Goal: Find specific page/section: Find specific page/section

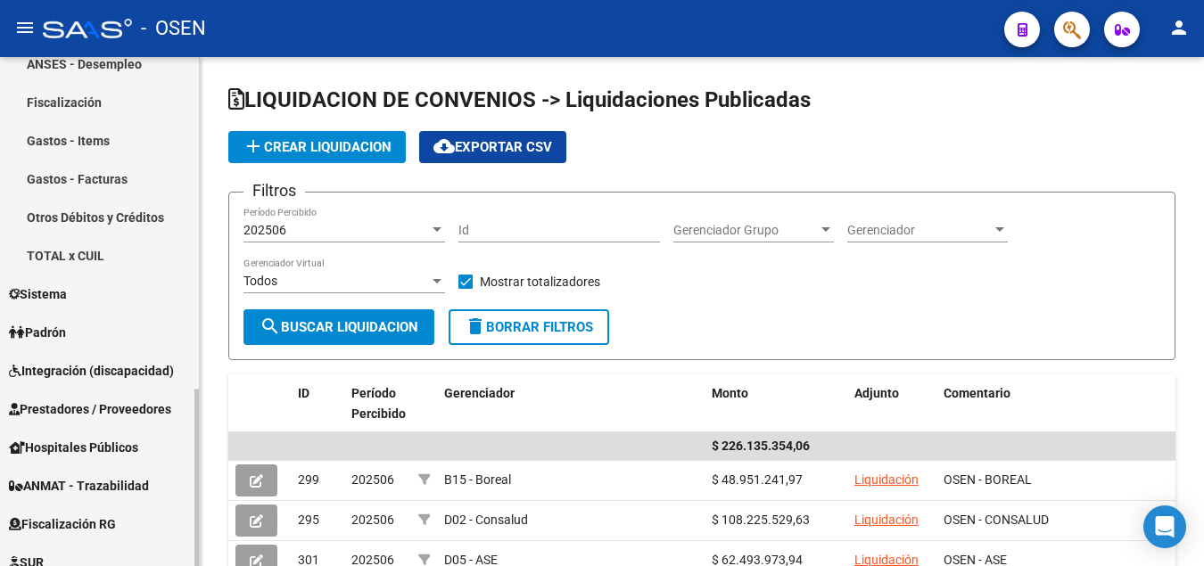
scroll to position [662, 0]
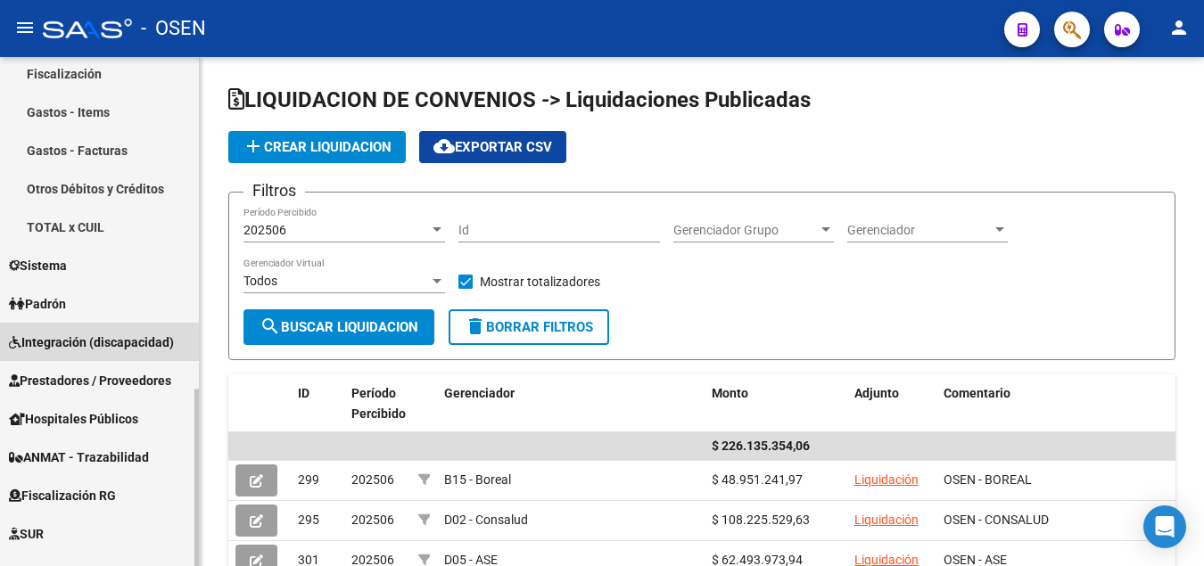
click at [62, 345] on span "Integración (discapacidad)" at bounding box center [91, 343] width 165 height 20
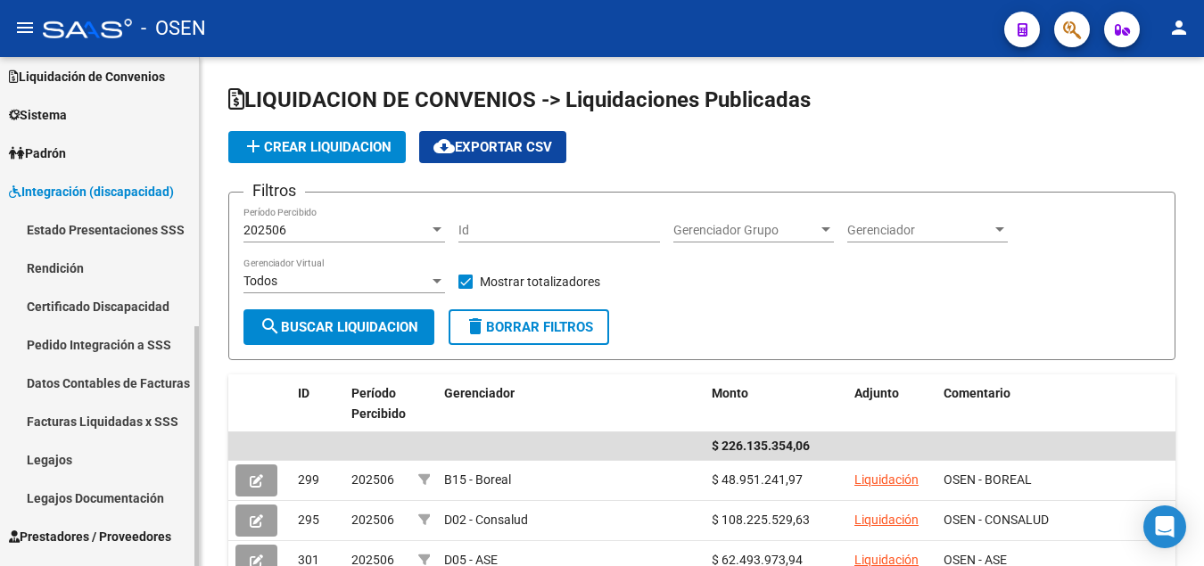
scroll to position [117, 0]
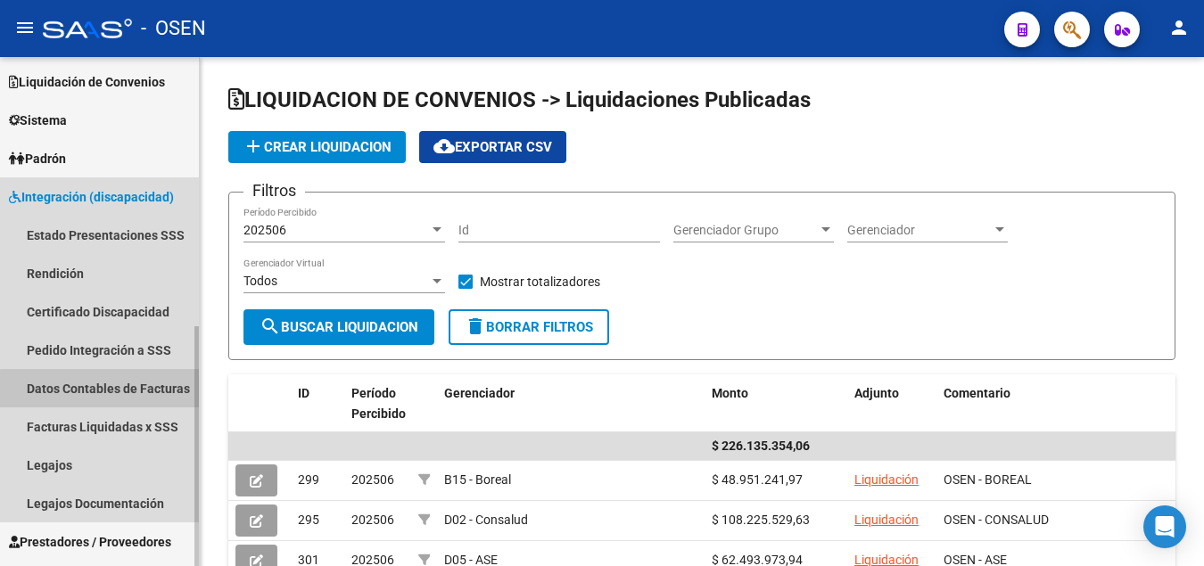
click at [142, 393] on link "Datos Contables de Facturas" at bounding box center [99, 388] width 199 height 38
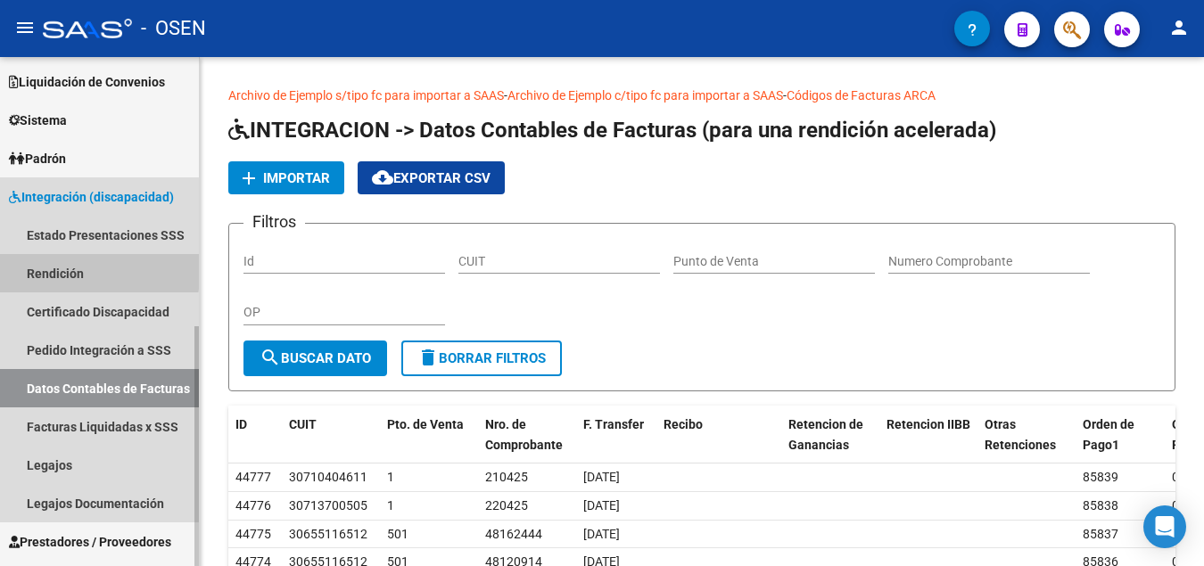
click at [69, 269] on link "Rendición" at bounding box center [99, 273] width 199 height 38
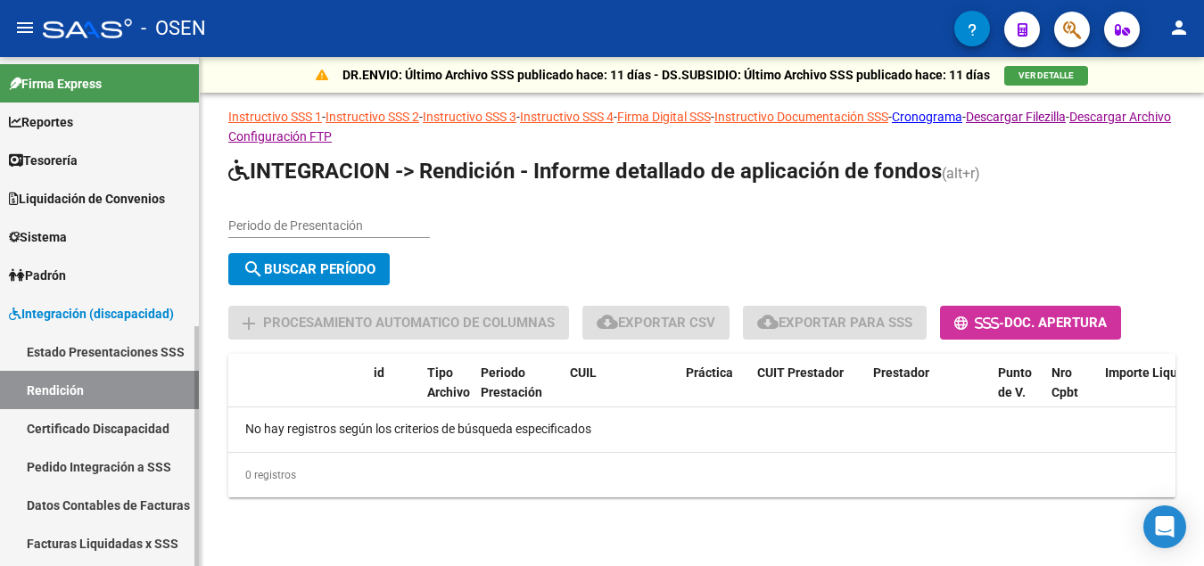
click at [45, 154] on span "Tesorería" at bounding box center [43, 161] width 69 height 20
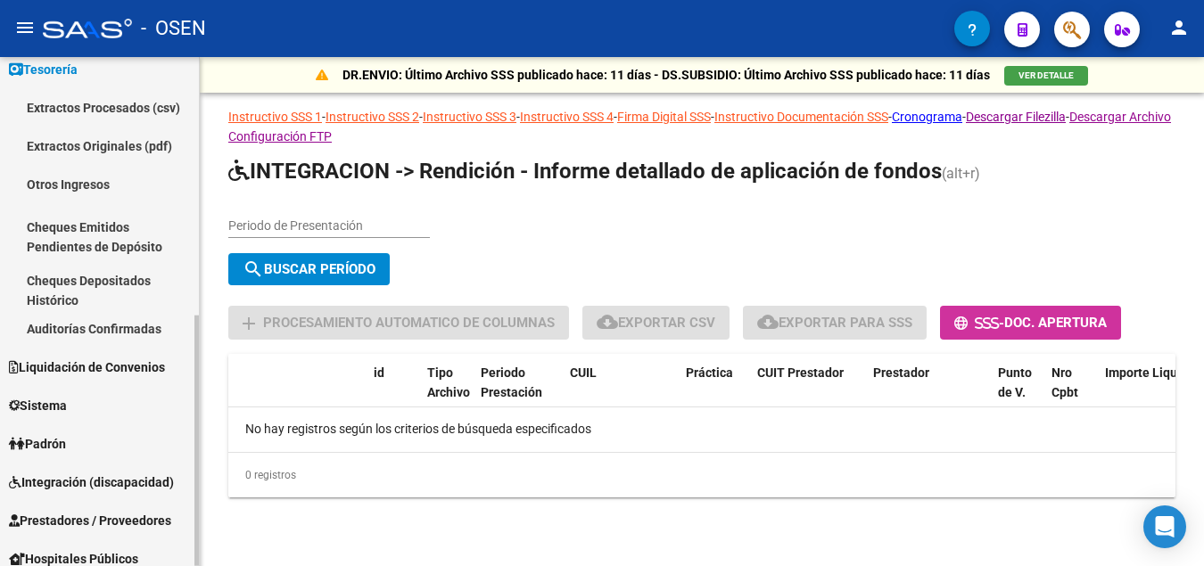
scroll to position [182, 0]
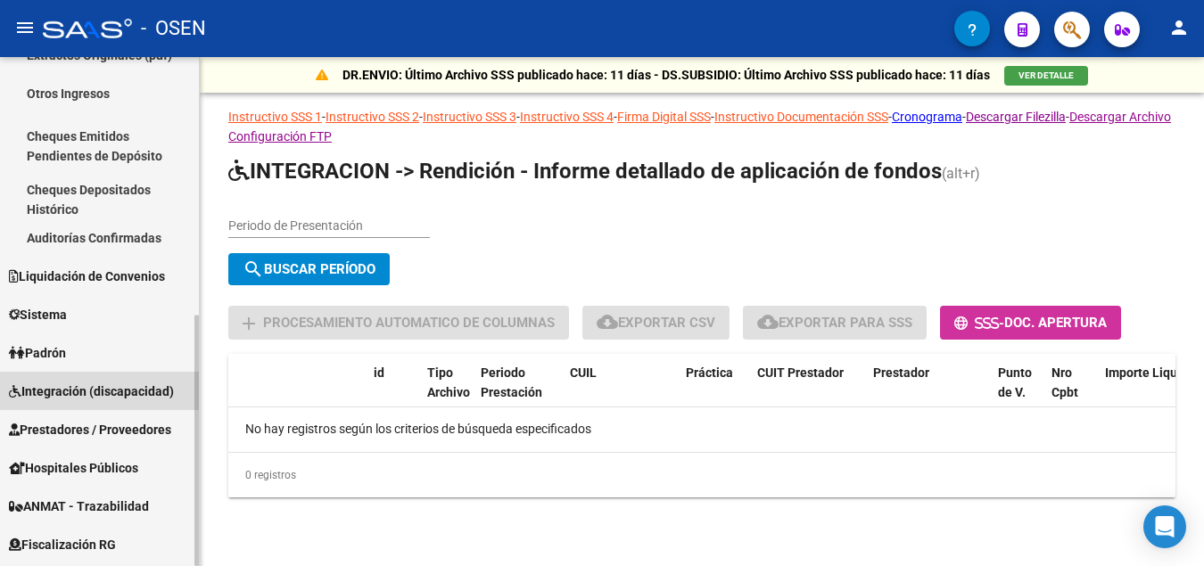
click at [73, 392] on span "Integración (discapacidad)" at bounding box center [91, 392] width 165 height 20
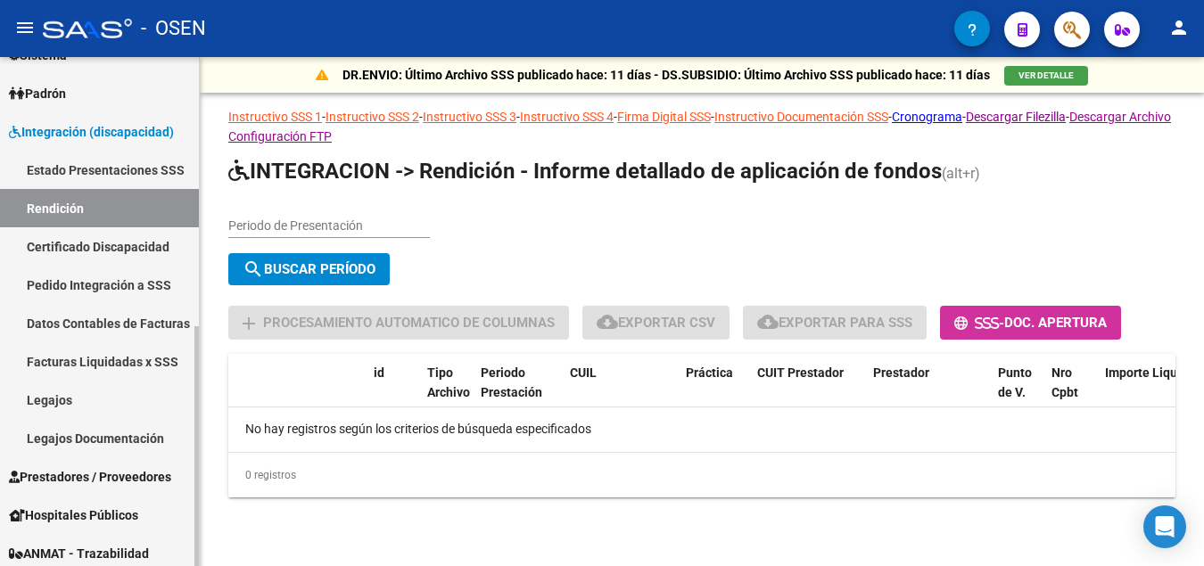
click at [137, 177] on link "Estado Presentaciones SSS" at bounding box center [99, 170] width 199 height 38
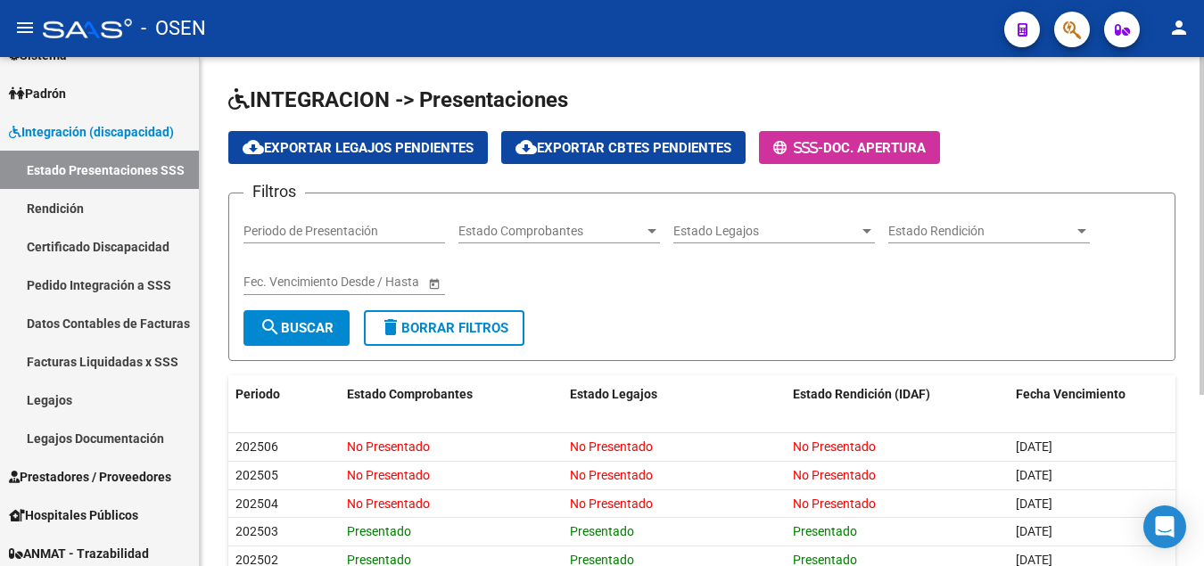
scroll to position [91, 0]
